Goal: Information Seeking & Learning: Learn about a topic

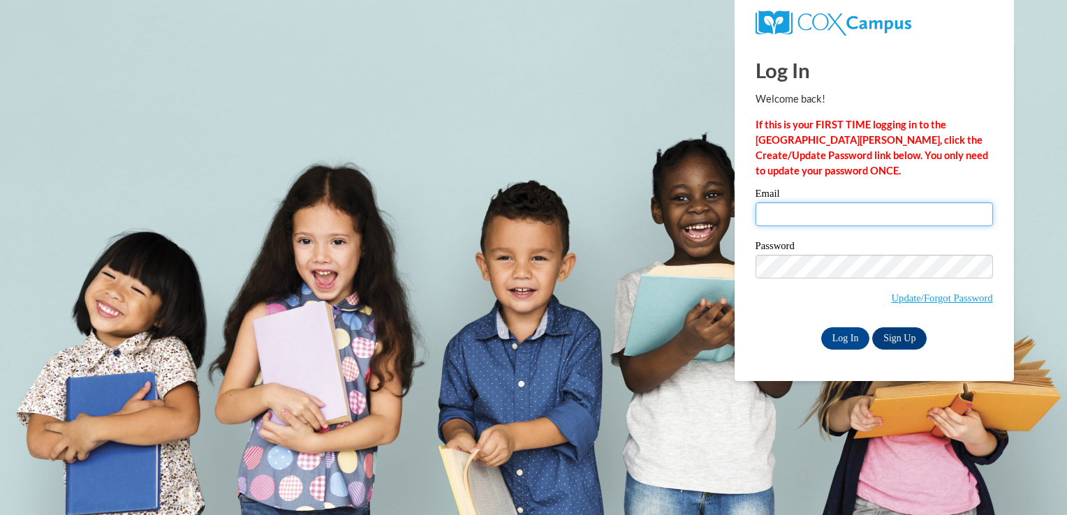
click at [809, 213] on input "Email" at bounding box center [874, 215] width 237 height 24
type input "jessicastone@cpresa.org"
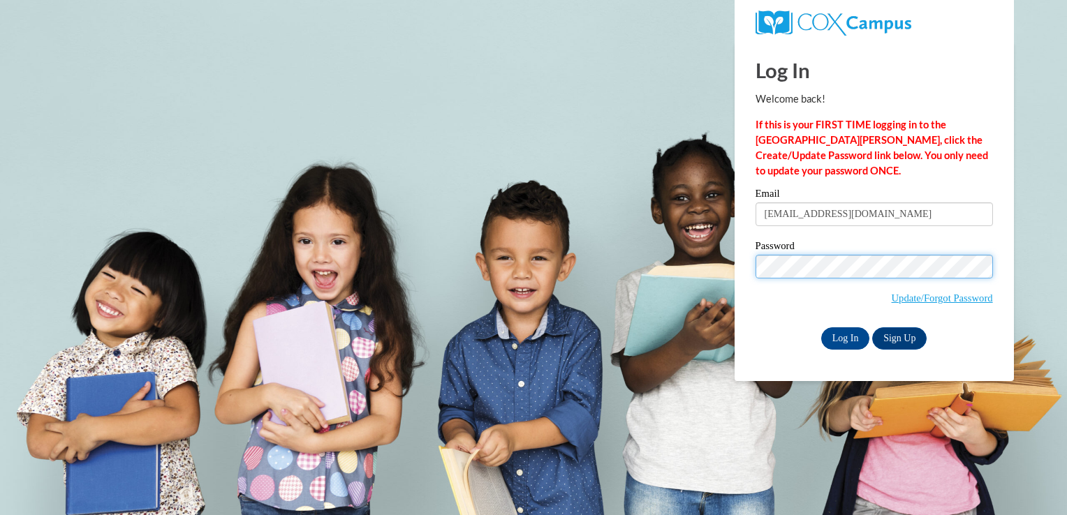
click at [821, 328] on input "Log In" at bounding box center [845, 339] width 49 height 22
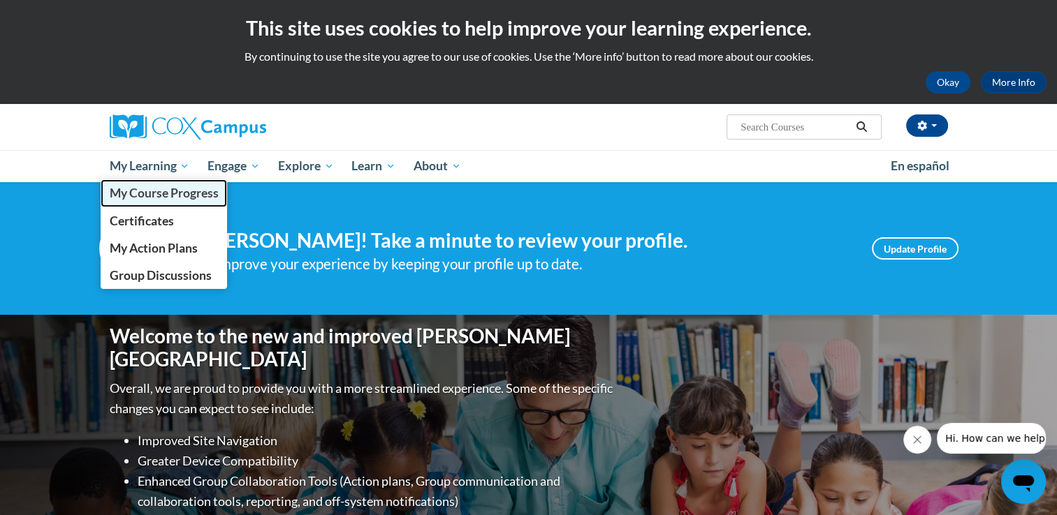
click at [170, 194] on span "My Course Progress" at bounding box center [163, 193] width 109 height 15
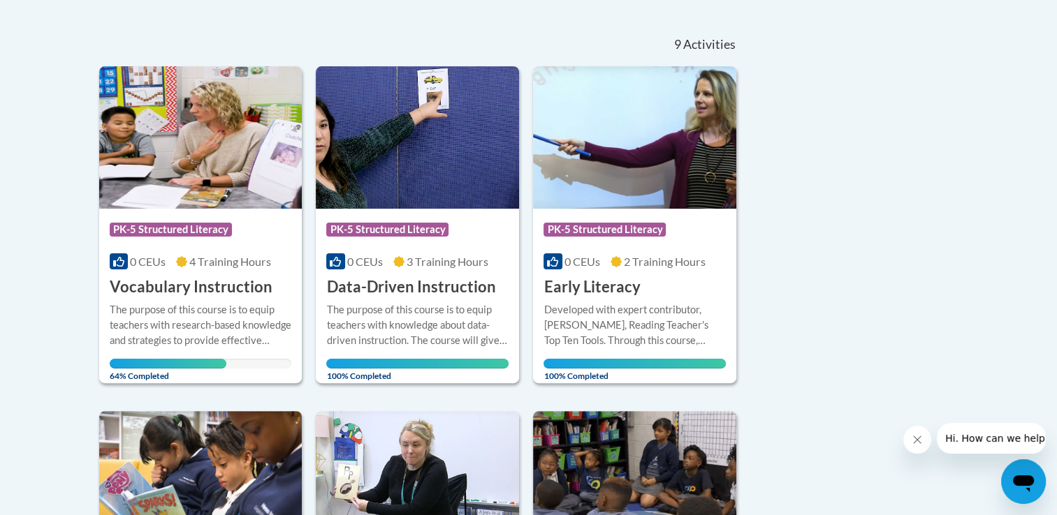
scroll to position [319, 0]
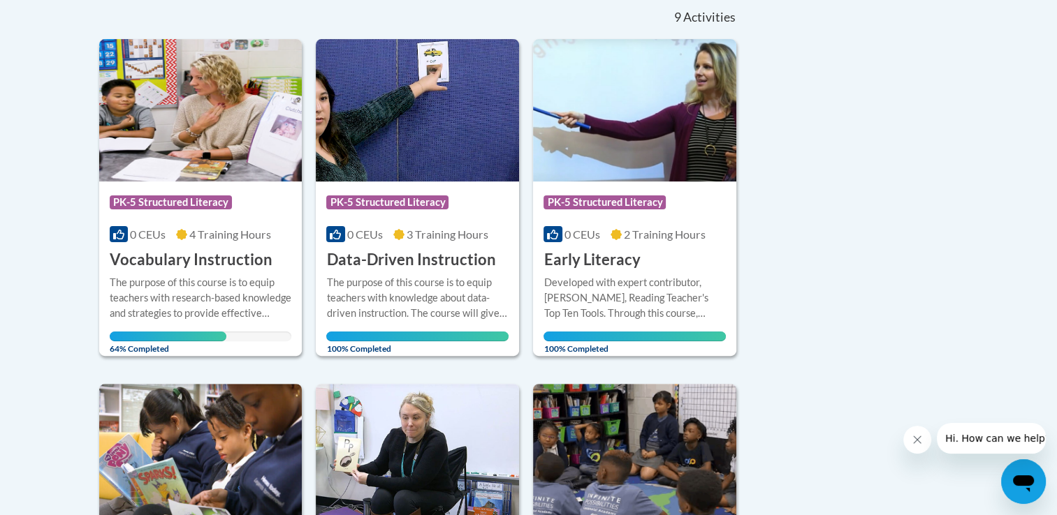
click at [179, 275] on div "The purpose of this course is to equip teachers with research-based knowledge a…" at bounding box center [201, 298] width 182 height 46
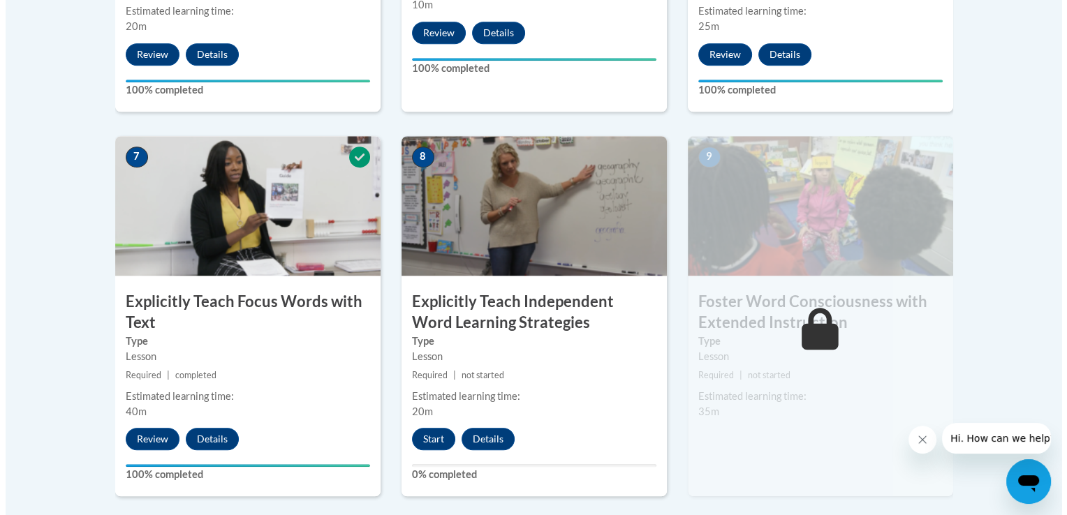
scroll to position [1106, 0]
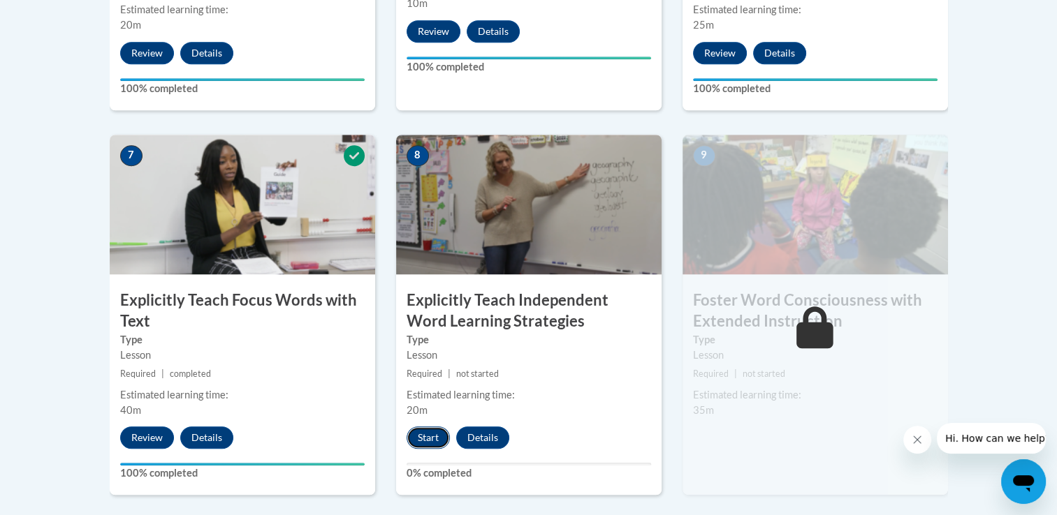
click at [425, 443] on button "Start" at bounding box center [427, 438] width 43 height 22
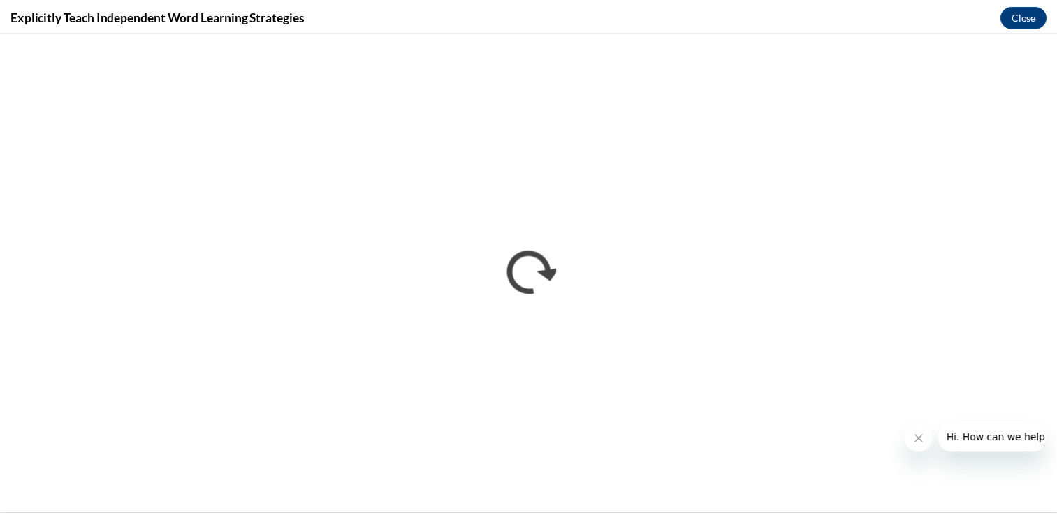
scroll to position [0, 0]
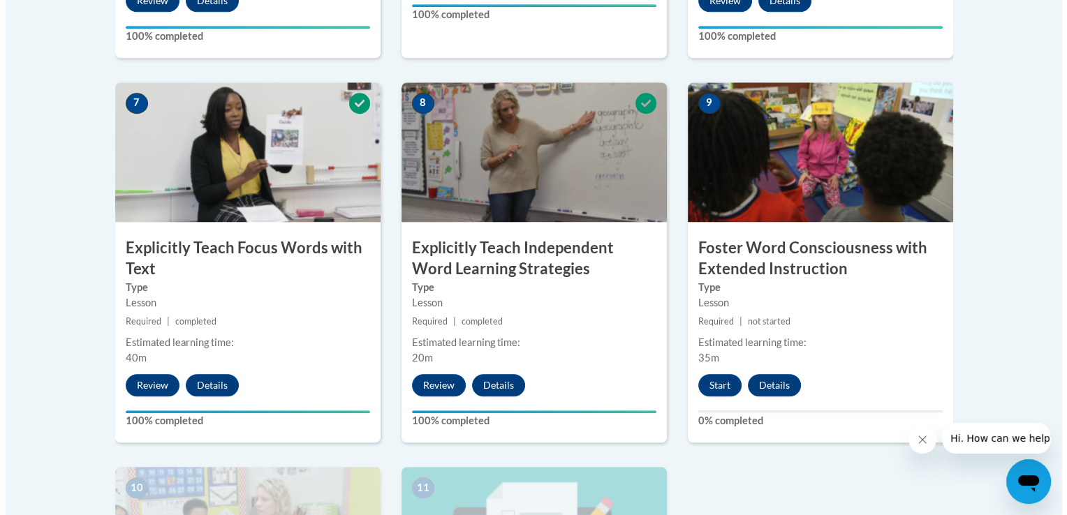
scroll to position [1157, 0]
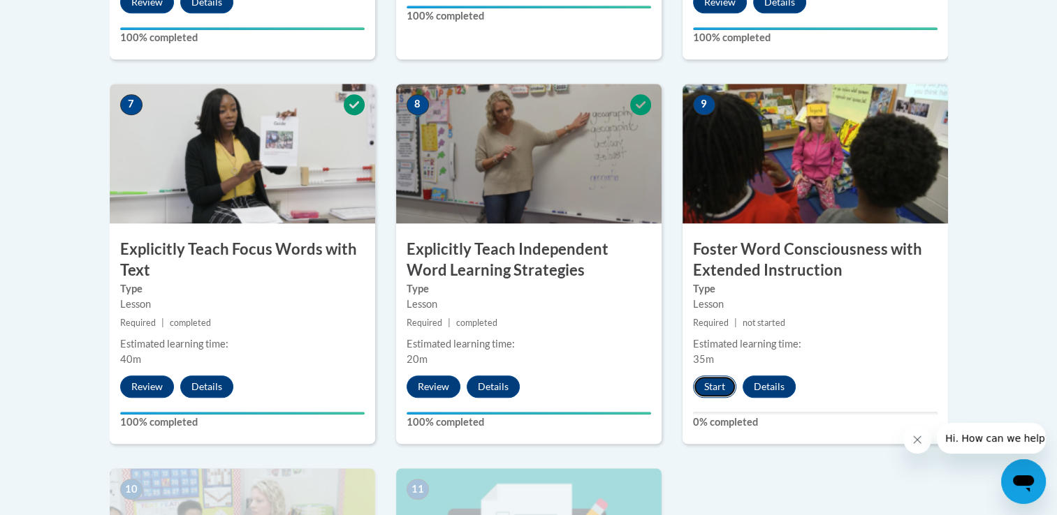
click at [719, 381] on button "Start" at bounding box center [714, 387] width 43 height 22
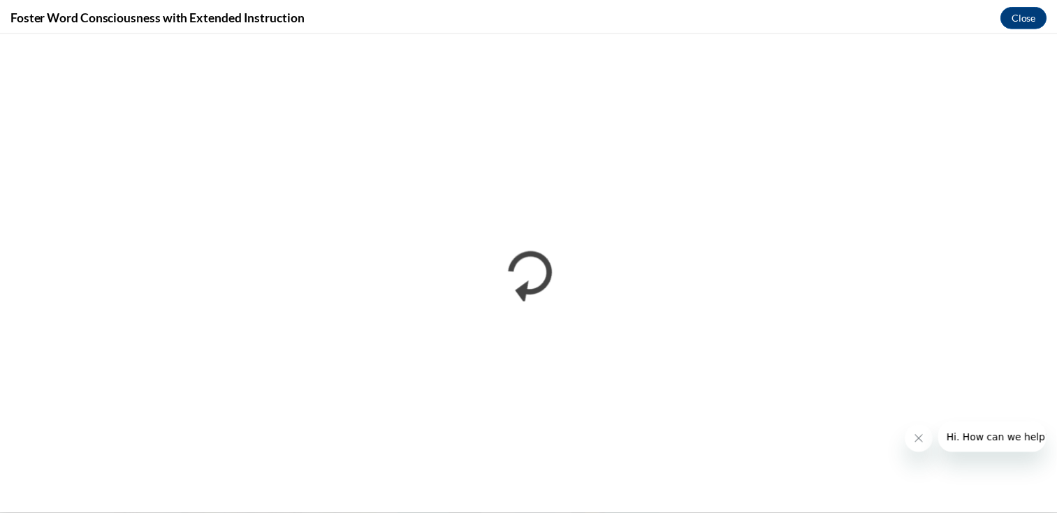
scroll to position [0, 0]
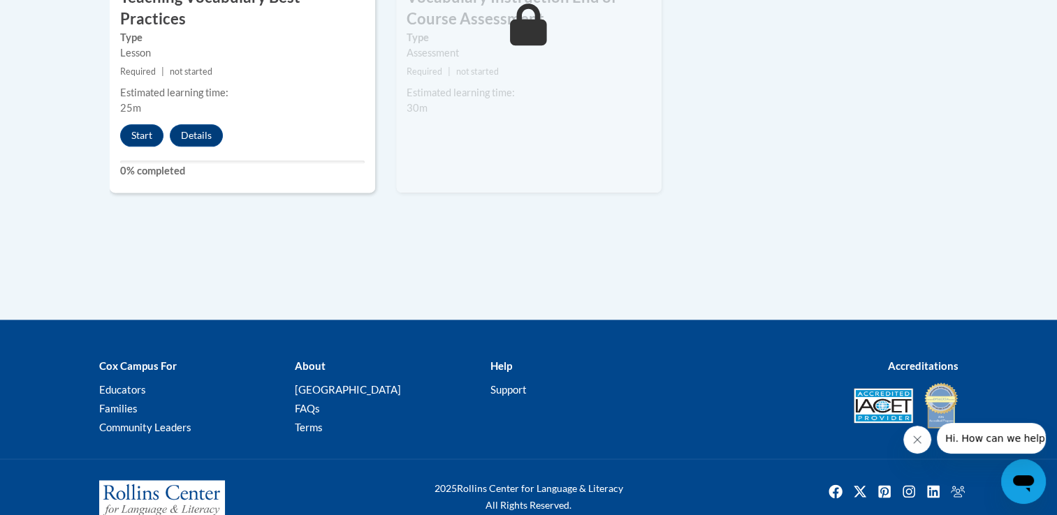
scroll to position [1805, 0]
